Goal: Task Accomplishment & Management: Manage account settings

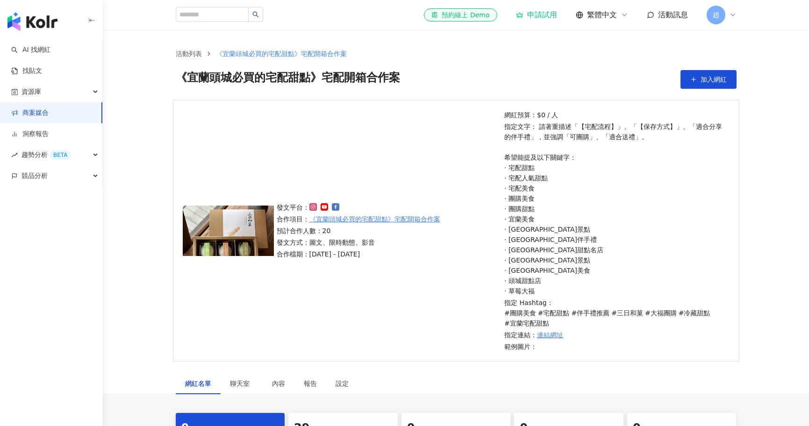
scroll to position [187, 0]
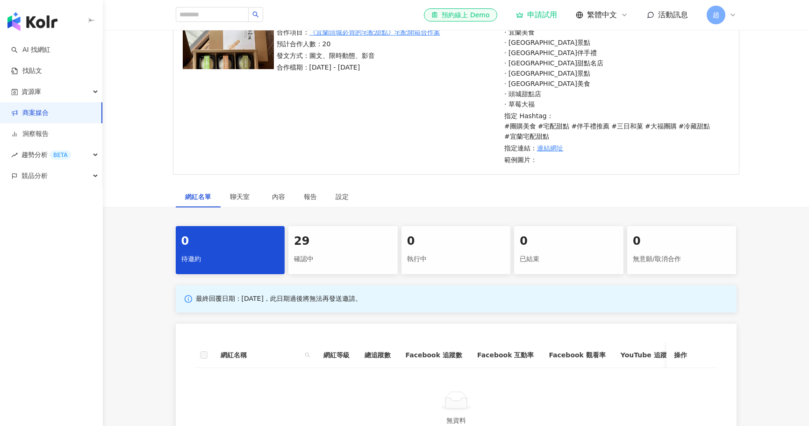
click at [328, 247] on div "29" at bounding box center [343, 242] width 98 height 16
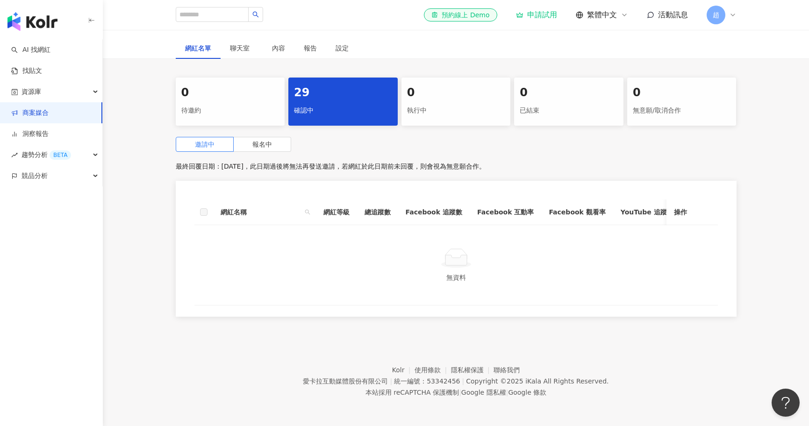
scroll to position [343, 0]
click at [269, 141] on span "報名中" at bounding box center [262, 144] width 20 height 7
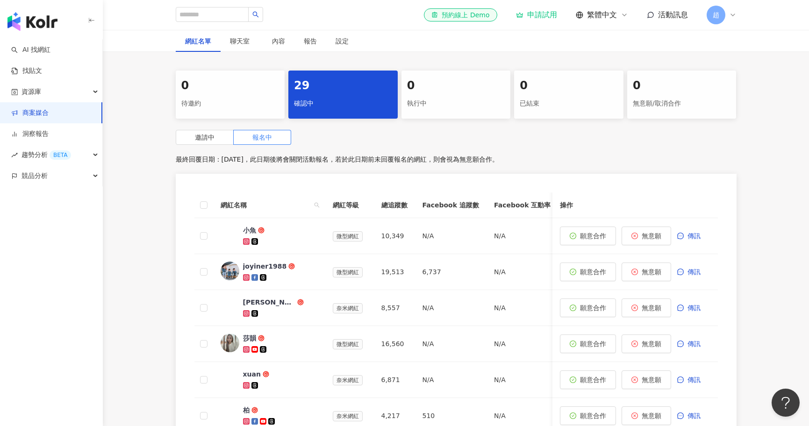
scroll to position [389, 0]
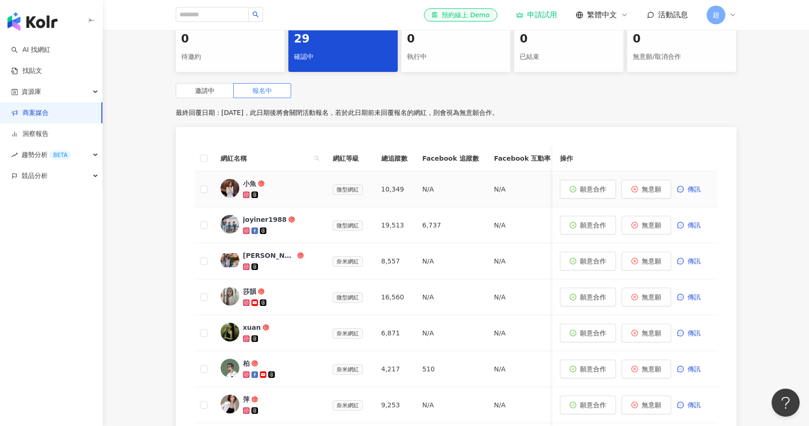
click at [224, 189] on img at bounding box center [230, 188] width 19 height 19
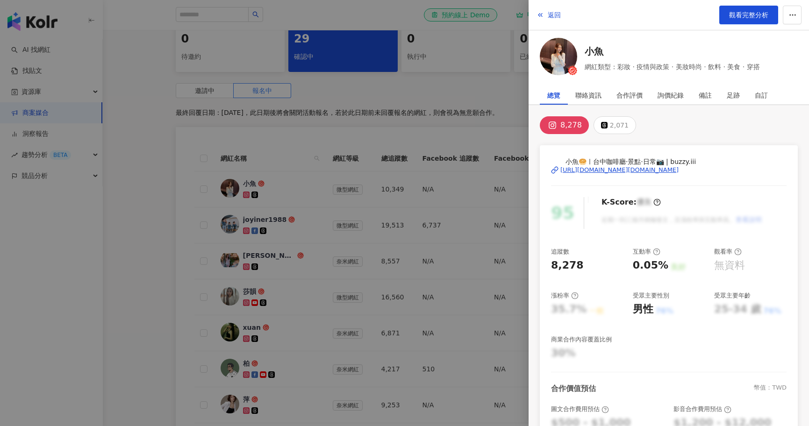
click at [259, 230] on div at bounding box center [404, 213] width 809 height 426
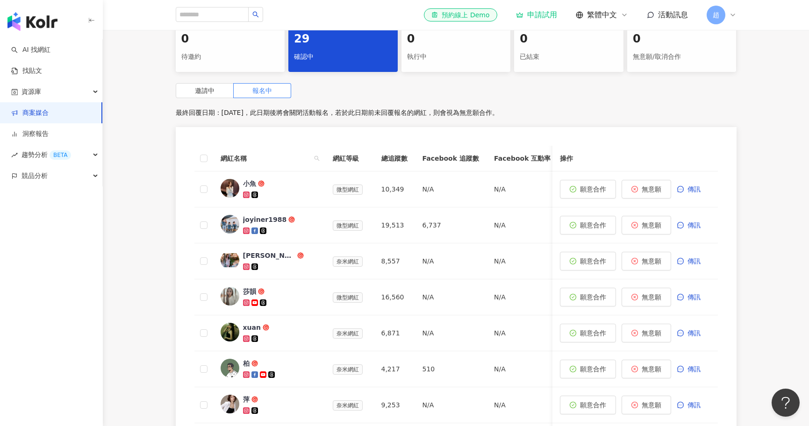
click at [272, 220] on div "joyiner1988" at bounding box center [265, 219] width 44 height 9
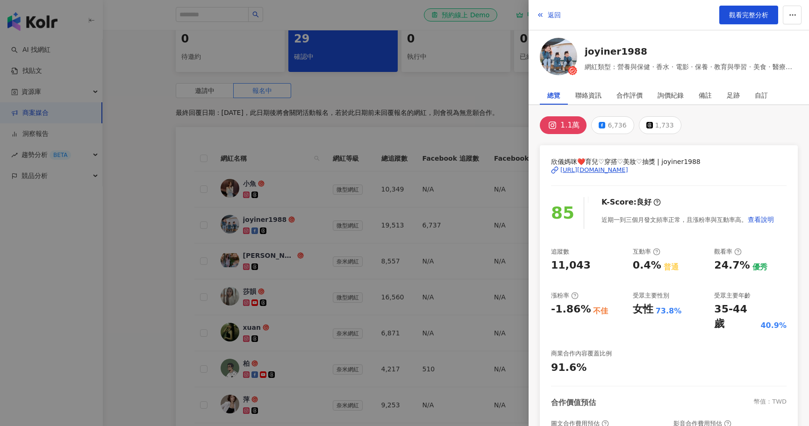
click at [254, 253] on div at bounding box center [404, 213] width 809 height 426
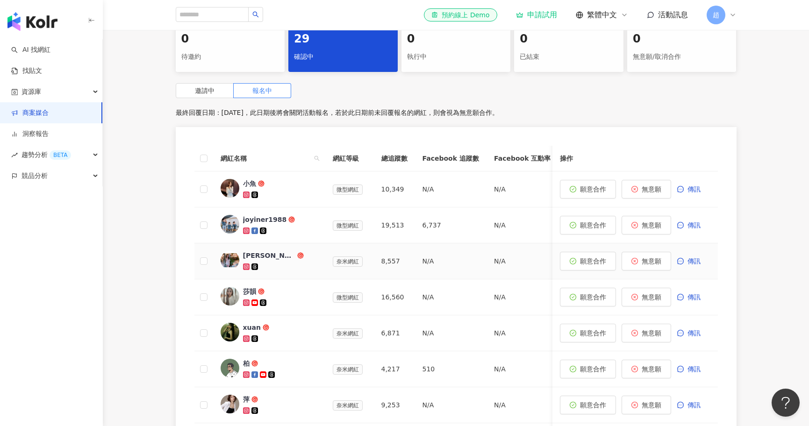
click at [265, 258] on div "琳❤️Linda" at bounding box center [269, 255] width 52 height 9
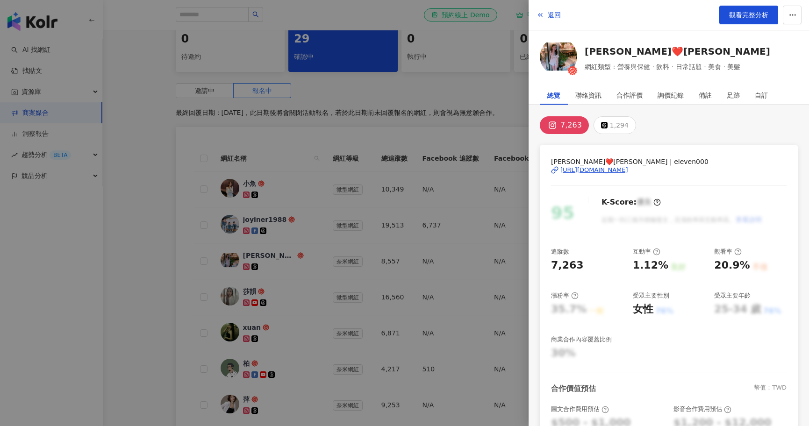
click at [628, 168] on div "https://www.instagram.com/eleven000/" at bounding box center [594, 170] width 68 height 8
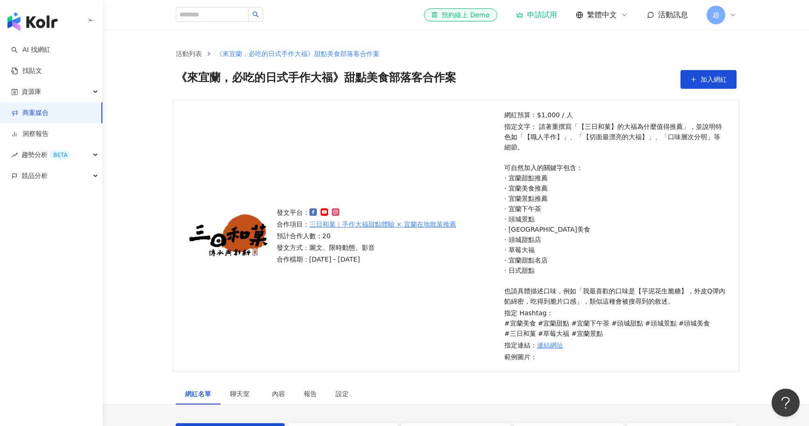
scroll to position [187, 0]
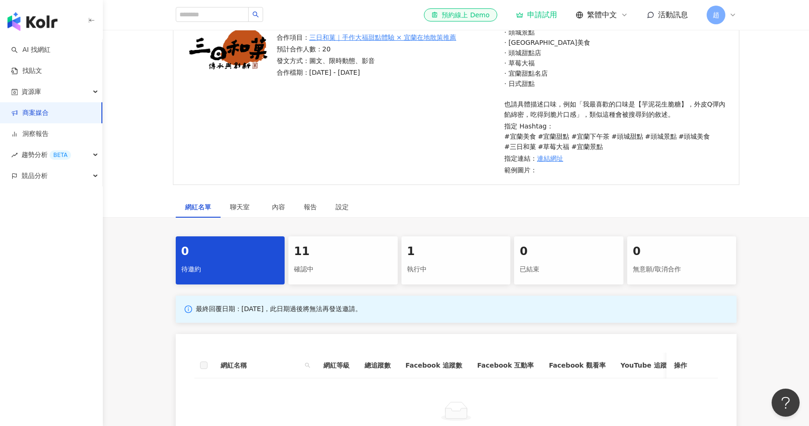
click at [352, 250] on div "11 確認中" at bounding box center [342, 260] width 109 height 48
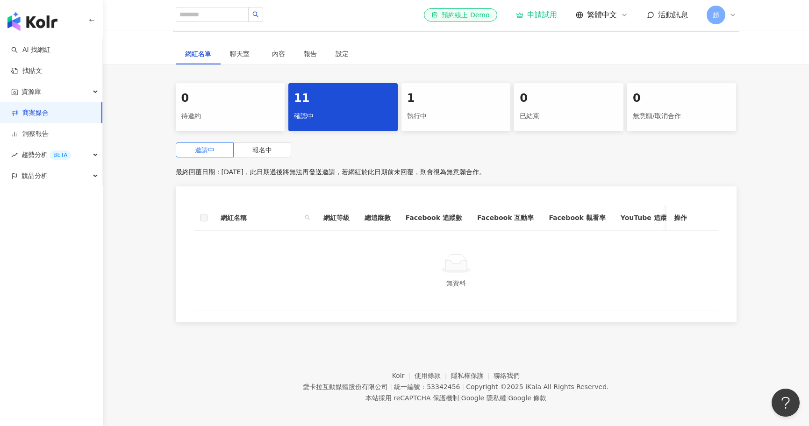
scroll to position [343, 0]
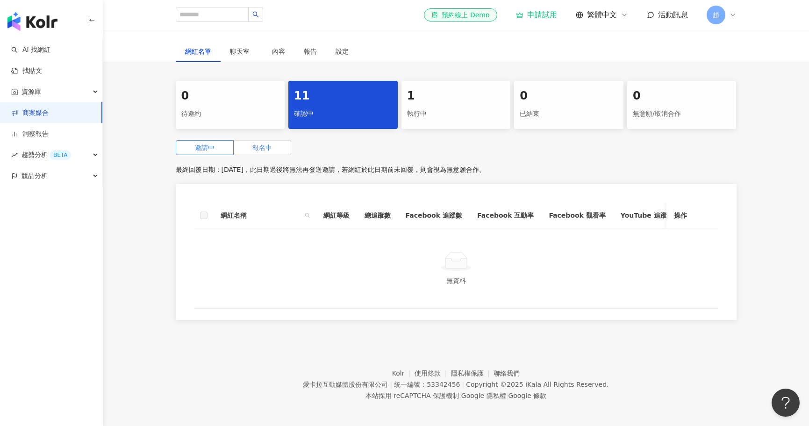
click at [254, 144] on span "報名中" at bounding box center [262, 147] width 20 height 7
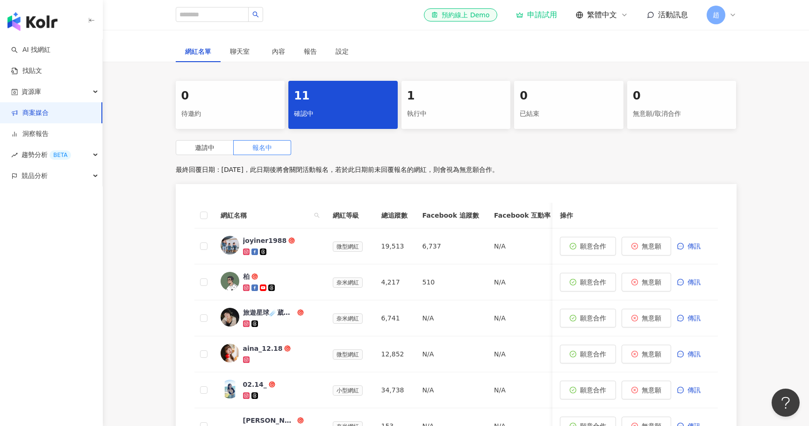
scroll to position [389, 0]
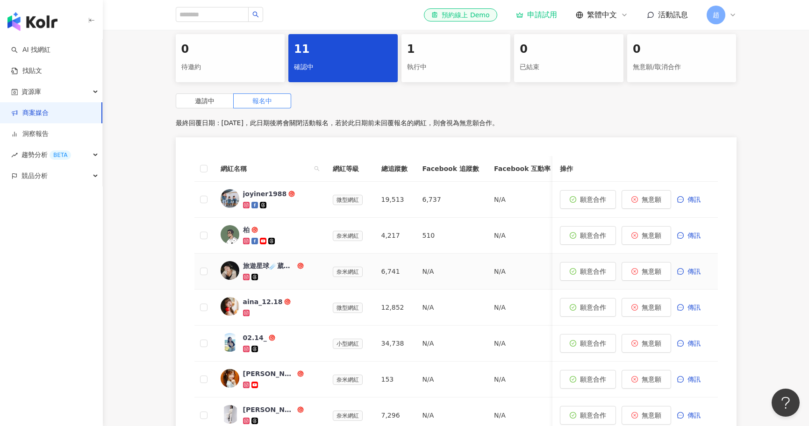
click at [265, 272] on div at bounding box center [280, 276] width 75 height 9
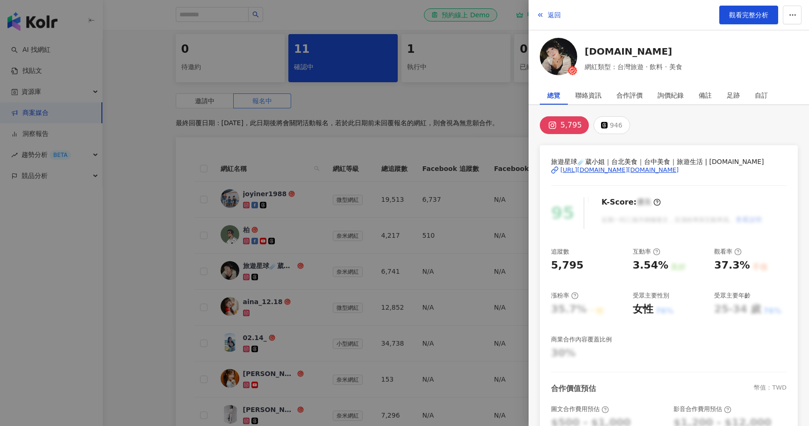
click at [649, 172] on div "[URL][DOMAIN_NAME][DOMAIN_NAME]" at bounding box center [619, 170] width 118 height 8
